Goal: Communication & Community: Connect with others

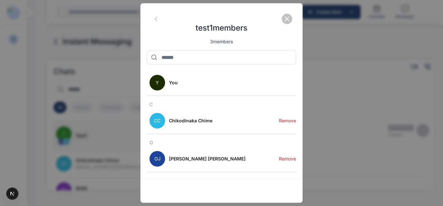
scroll to position [23, 0]
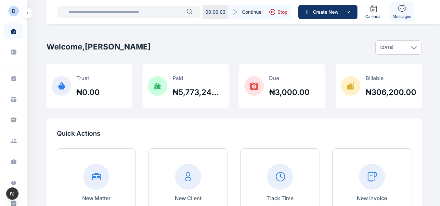
click at [404, 9] on icon at bounding box center [402, 9] width 8 height 8
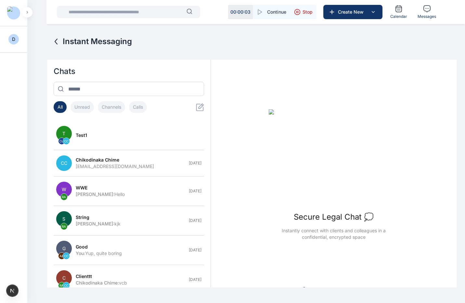
click at [119, 160] on div "Chikodinaka Chime" at bounding box center [130, 160] width 109 height 6
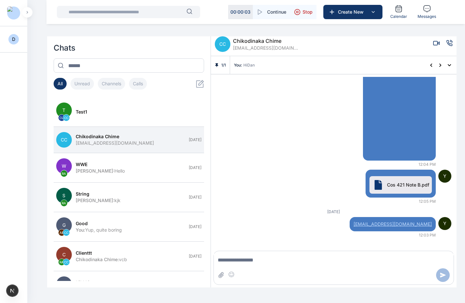
scroll to position [499, 0]
click at [346, 63] on div "You : HiDan" at bounding box center [328, 65] width 189 height 5
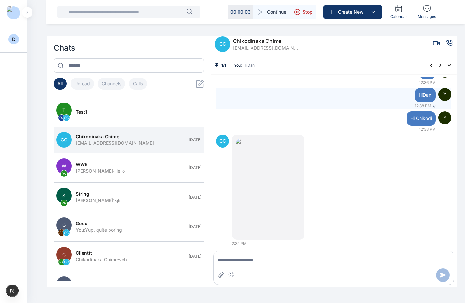
scroll to position [192, 0]
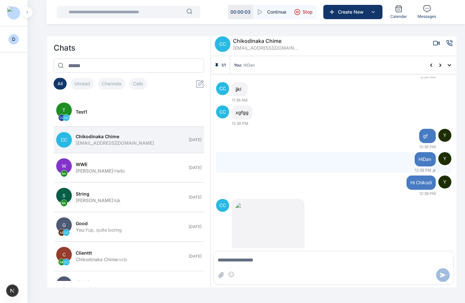
click at [424, 161] on span "HiDan" at bounding box center [424, 159] width 13 height 6
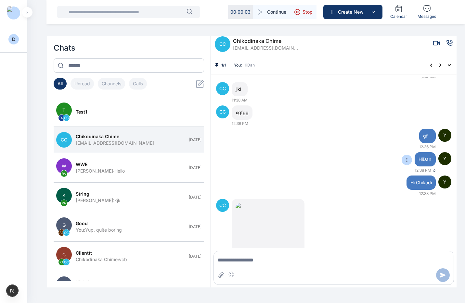
click at [406, 160] on icon at bounding box center [406, 160] width 1 height 4
click at [398, 173] on span "Unpin" at bounding box center [400, 172] width 12 height 6
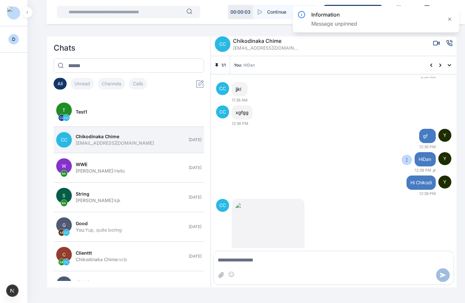
click at [429, 179] on div "Hi Chikodi" at bounding box center [420, 183] width 29 height 14
click at [398, 183] on icon at bounding box center [398, 183] width 1 height 4
click at [384, 195] on icon at bounding box center [386, 195] width 5 height 5
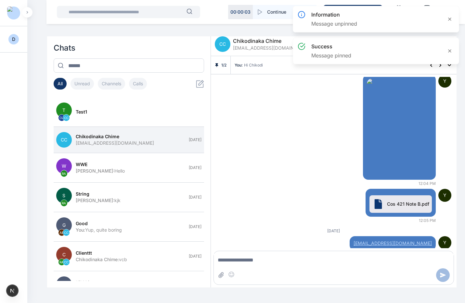
scroll to position [457, 0]
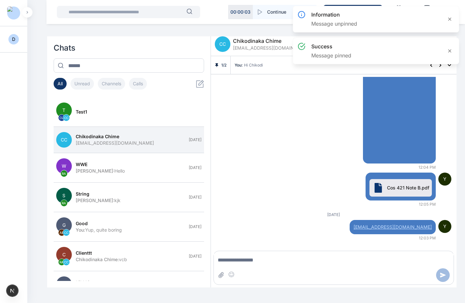
click at [371, 205] on link "[EMAIL_ADDRESS][DOMAIN_NAME]" at bounding box center [392, 227] width 78 height 6
click at [344, 205] on icon at bounding box center [341, 227] width 5 height 5
click at [300, 66] on div "You : Hi Chikodi" at bounding box center [328, 65] width 188 height 5
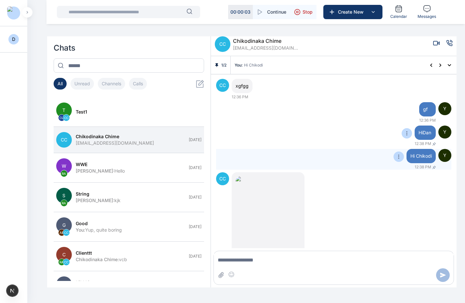
scroll to position [216, 0]
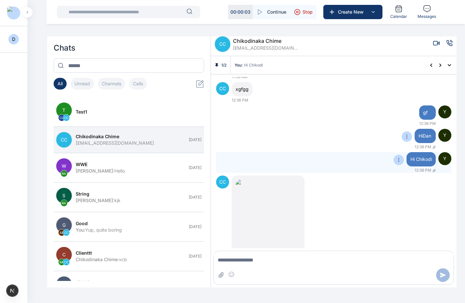
click at [396, 159] on icon at bounding box center [398, 159] width 5 height 5
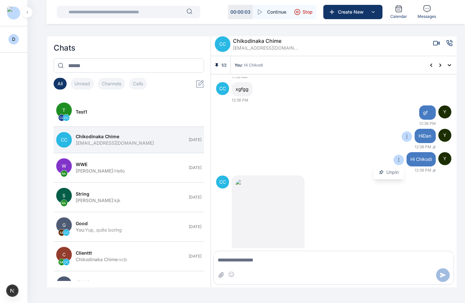
click at [385, 176] on button "Unpin" at bounding box center [388, 173] width 31 height 12
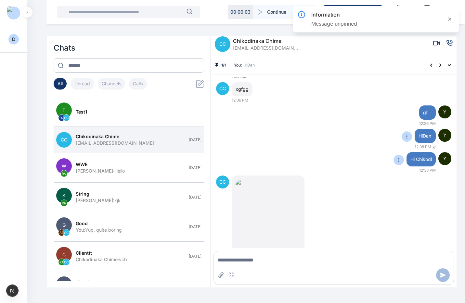
scroll to position [457, 0]
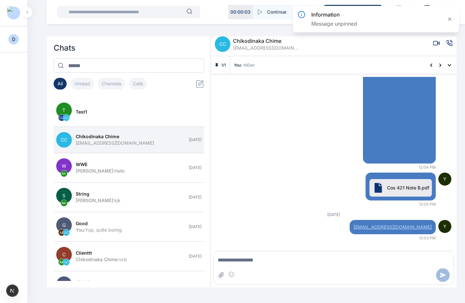
click at [319, 61] on div "1 / 1 You : HiDan" at bounding box center [333, 65] width 245 height 18
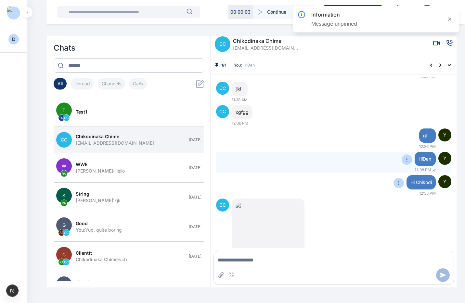
scroll to position [192, 0]
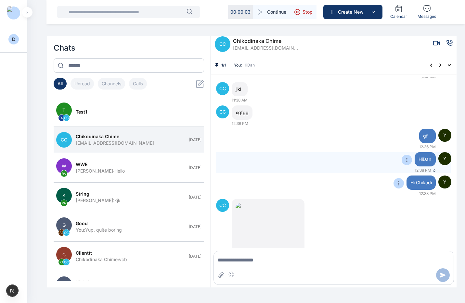
click at [216, 65] on icon at bounding box center [216, 65] width 3 height 4
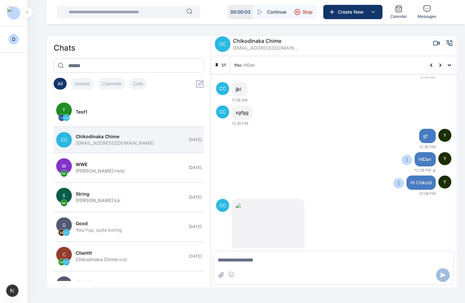
click at [297, 63] on div "You : HiDan" at bounding box center [328, 65] width 189 height 5
click at [405, 161] on icon at bounding box center [406, 159] width 5 height 5
click at [394, 175] on span "Unpin" at bounding box center [400, 172] width 12 height 6
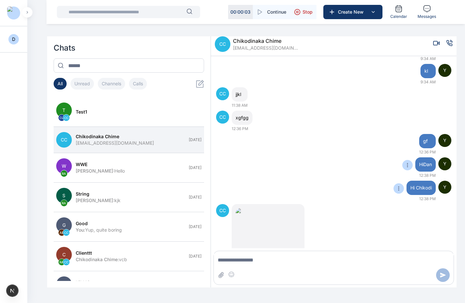
scroll to position [437, 0]
